Goal: Transaction & Acquisition: Purchase product/service

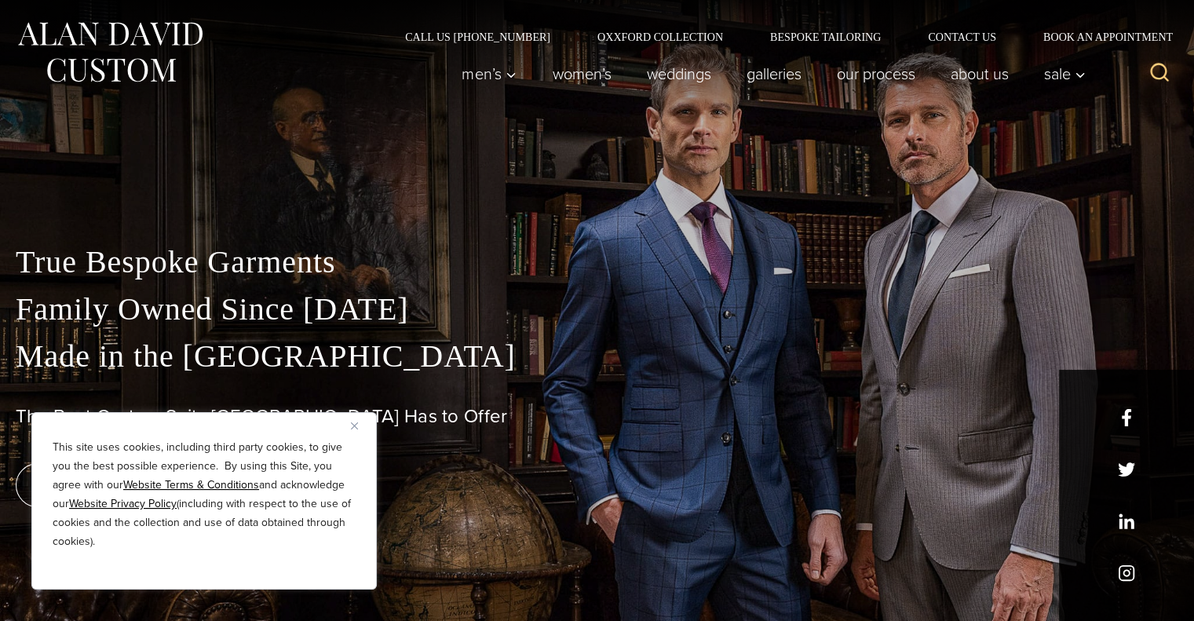
click at [333, 274] on p "True Bespoke Garments Family Owned Since 1913 Made in the United States" at bounding box center [597, 309] width 1163 height 141
click at [354, 425] on img "Close" at bounding box center [354, 425] width 7 height 7
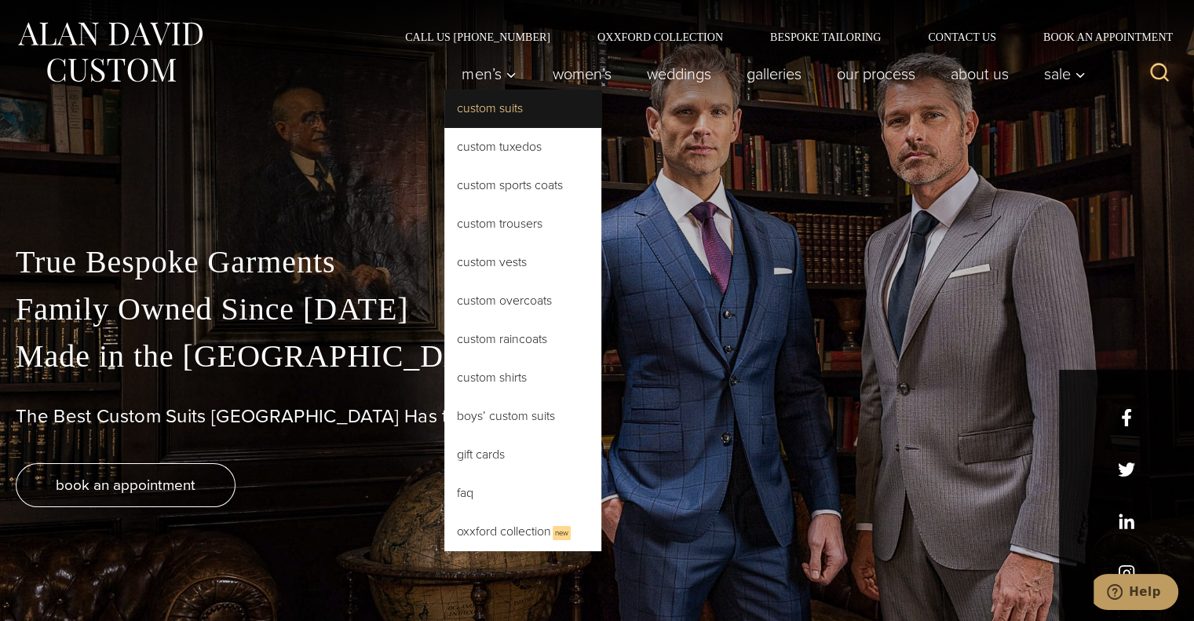
click at [498, 111] on link "Custom Suits" at bounding box center [522, 108] width 157 height 38
